Goal: Task Accomplishment & Management: Manage account settings

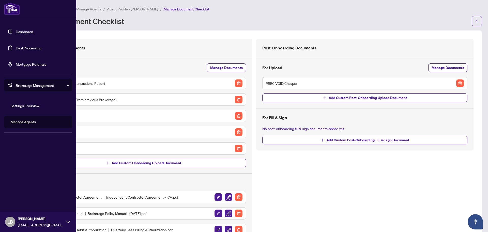
drag, startPoint x: 15, startPoint y: 34, endPoint x: 23, endPoint y: 35, distance: 8.3
click at [16, 34] on link "Dashboard" at bounding box center [24, 31] width 17 height 5
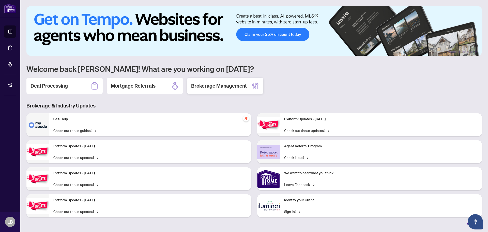
click at [238, 86] on h2 "Brokerage Management" at bounding box center [219, 85] width 56 height 7
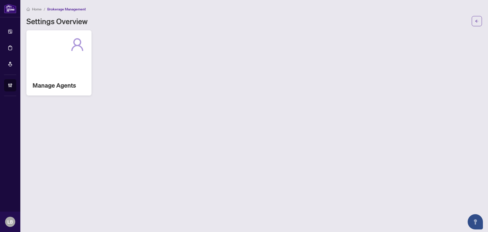
click at [77, 84] on h2 "Manage Agents" at bounding box center [59, 85] width 53 height 8
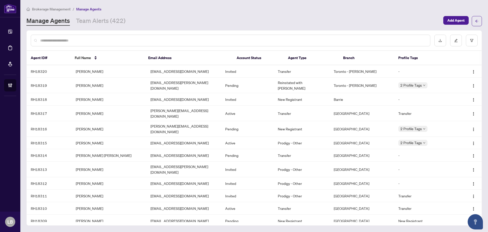
click at [71, 39] on input "text" at bounding box center [233, 41] width 386 height 6
type input "****"
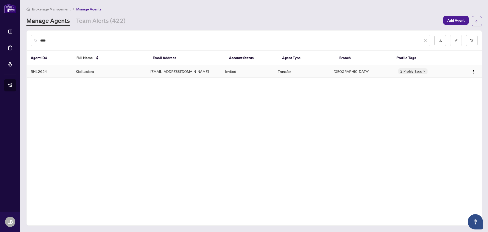
click at [80, 72] on td "Kiel Laciera" at bounding box center [109, 71] width 75 height 12
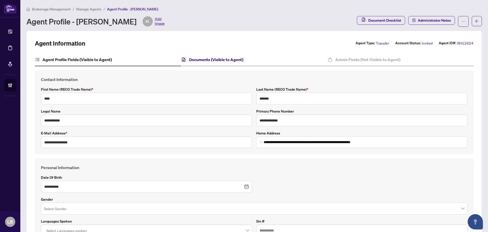
click at [203, 60] on h4 "Documents (Visible to Agent)" at bounding box center [216, 59] width 54 height 6
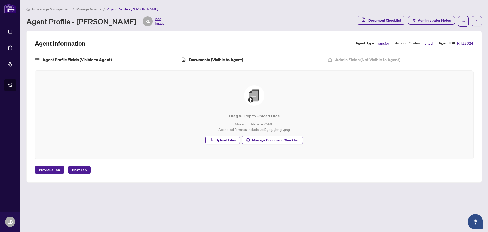
click at [61, 63] on div "Agent Profile Fields (Visible to Agent)" at bounding box center [108, 59] width 146 height 13
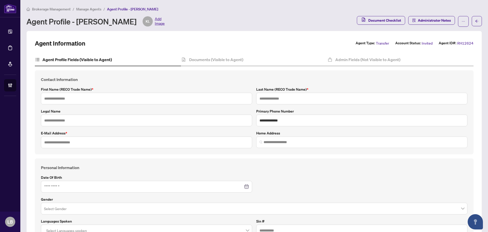
type input "****"
type input "*******"
type input "**********"
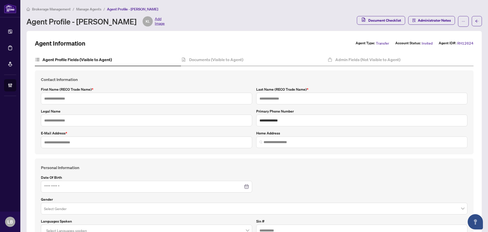
type input "*******"
type input "**********"
type input "****"
type input "**********"
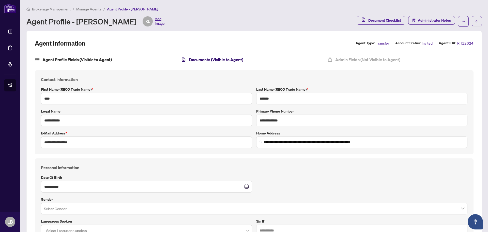
click at [223, 62] on h4 "Documents (Visible to Agent)" at bounding box center [216, 59] width 54 height 6
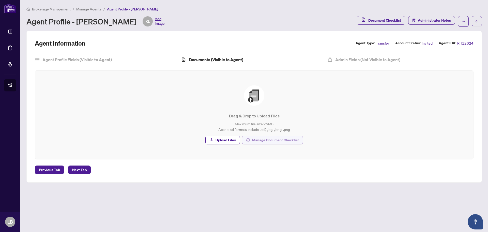
click at [269, 140] on span "Manage Document Checklist" at bounding box center [275, 140] width 47 height 8
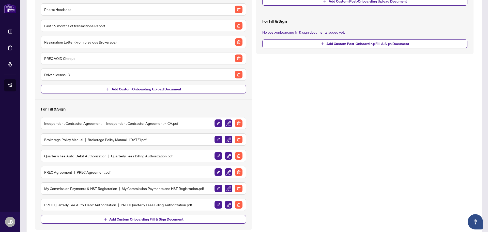
scroll to position [102, 0]
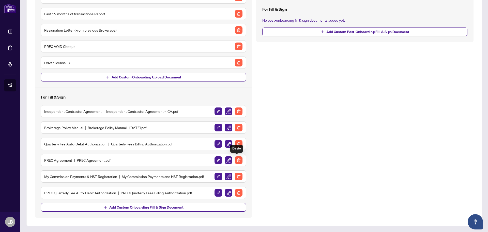
click at [236, 161] on img "button" at bounding box center [239, 160] width 8 height 8
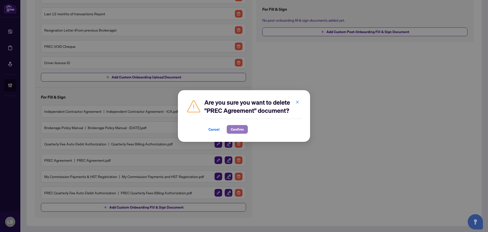
click at [237, 132] on span "Confirm" at bounding box center [237, 129] width 13 height 8
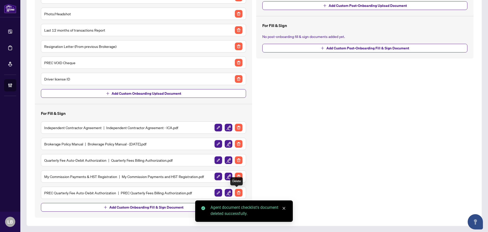
click at [239, 192] on img "button" at bounding box center [239, 193] width 8 height 8
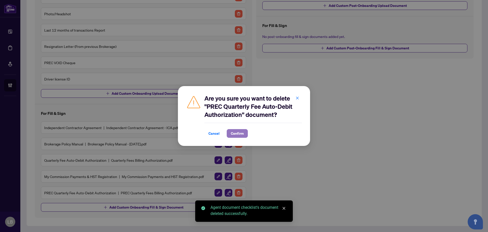
click at [235, 133] on span "Confirm" at bounding box center [237, 133] width 13 height 8
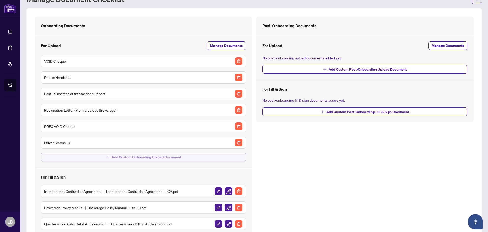
scroll to position [51, 0]
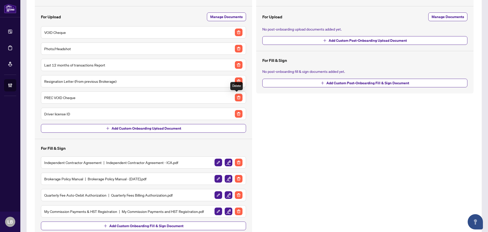
click at [238, 97] on img "button" at bounding box center [239, 98] width 8 height 8
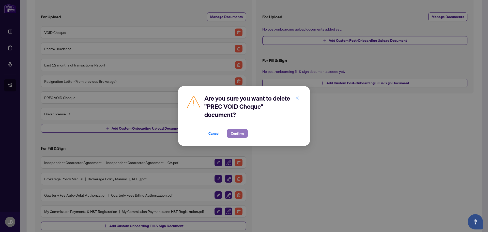
click at [240, 133] on span "Confirm" at bounding box center [237, 133] width 13 height 8
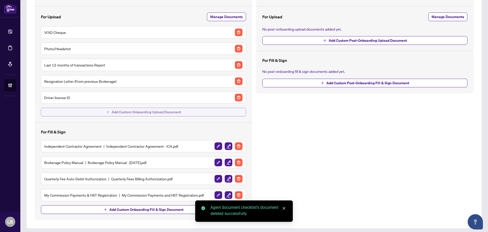
click at [128, 112] on span "Add Custom Onboarding Upload Document" at bounding box center [147, 112] width 70 height 8
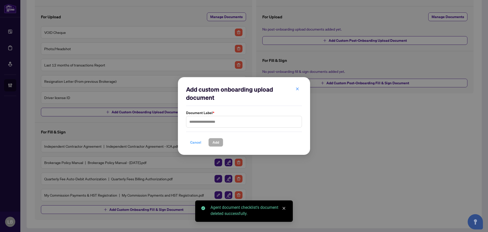
click at [196, 142] on span "Cancel" at bounding box center [195, 142] width 11 height 8
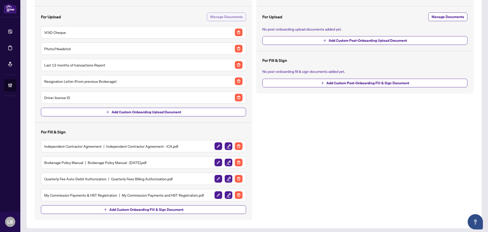
click at [226, 18] on span "Manage Documents" at bounding box center [226, 17] width 33 height 8
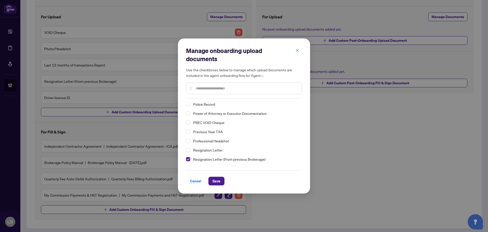
scroll to position [99, 0]
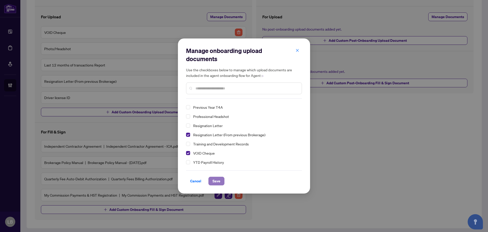
click at [217, 180] on span "Save" at bounding box center [217, 181] width 8 height 8
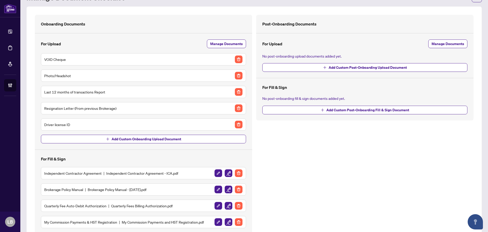
scroll to position [0, 0]
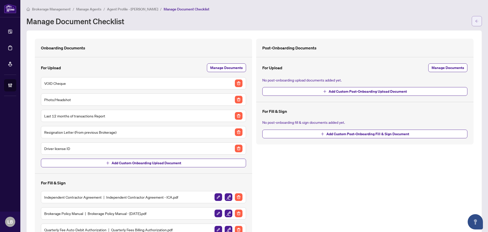
click at [476, 21] on button "button" at bounding box center [477, 21] width 10 height 10
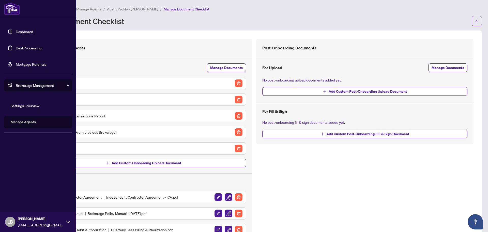
drag, startPoint x: 15, startPoint y: 47, endPoint x: 21, endPoint y: 48, distance: 6.5
click at [16, 47] on link "Deal Processing" at bounding box center [29, 48] width 26 height 5
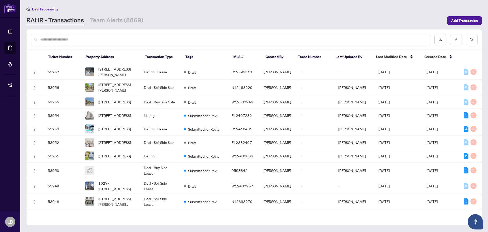
click at [65, 39] on input "text" at bounding box center [233, 40] width 386 height 6
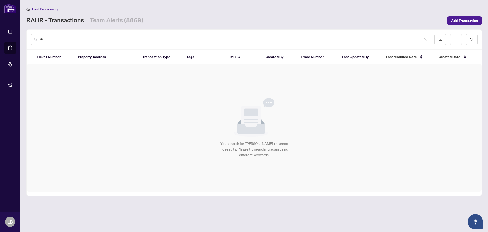
type input "*"
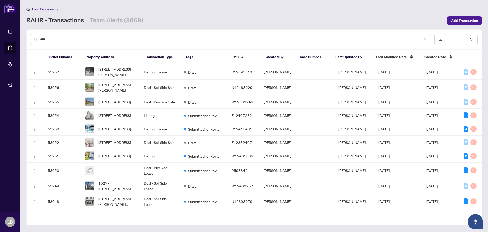
type input "****"
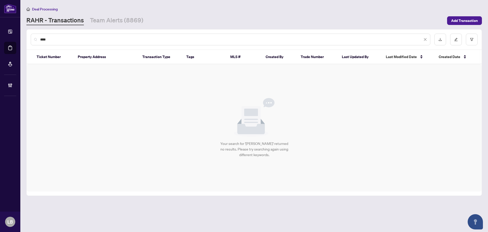
click at [65, 39] on input "****" at bounding box center [231, 40] width 382 height 6
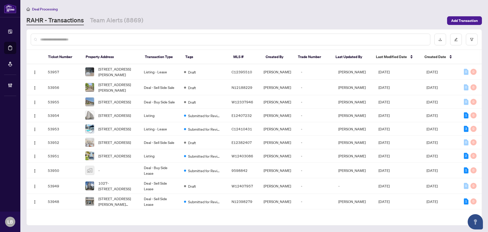
click at [69, 37] on input "text" at bounding box center [233, 40] width 386 height 6
click at [471, 38] on icon "filter" at bounding box center [472, 40] width 4 height 4
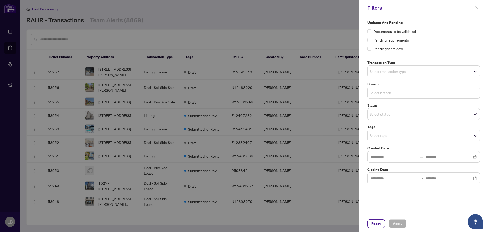
click at [378, 92] on input "search" at bounding box center [388, 93] width 36 height 6
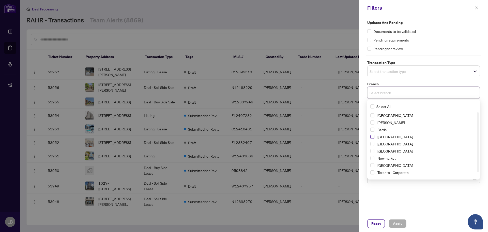
click at [373, 137] on span "Select Burlington" at bounding box center [372, 137] width 4 height 4
click at [391, 82] on label "Branch" at bounding box center [423, 84] width 113 height 6
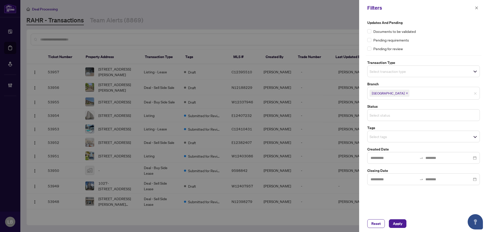
click at [379, 114] on input "search" at bounding box center [388, 115] width 36 height 6
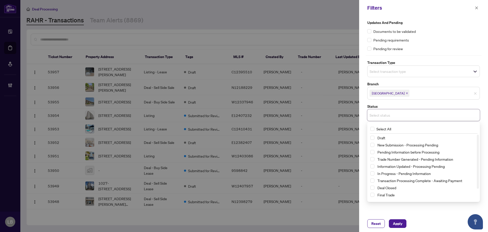
click at [385, 104] on label "Status" at bounding box center [423, 106] width 113 height 6
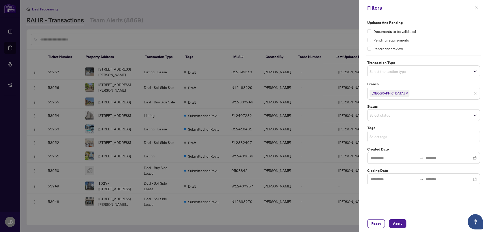
click at [377, 136] on input "search" at bounding box center [388, 136] width 36 height 6
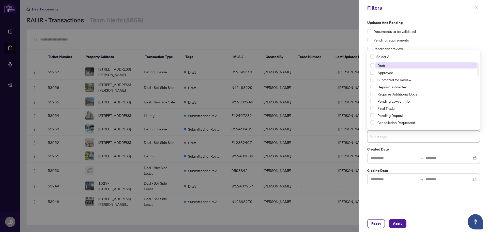
click at [377, 136] on input "search" at bounding box center [388, 136] width 36 height 6
click at [399, 223] on span "Apply" at bounding box center [397, 223] width 9 height 8
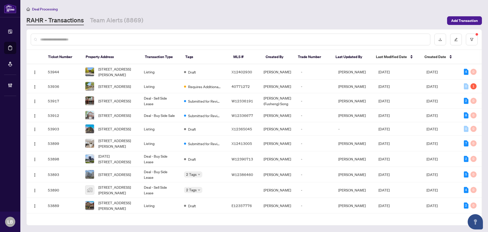
click at [89, 39] on input "text" at bounding box center [233, 40] width 386 height 6
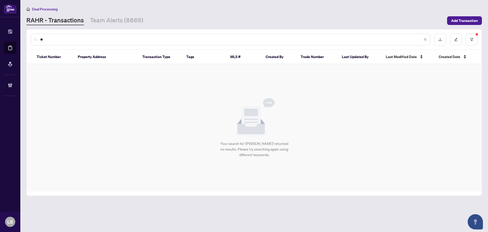
type input "*"
